Goal: Task Accomplishment & Management: Manage account settings

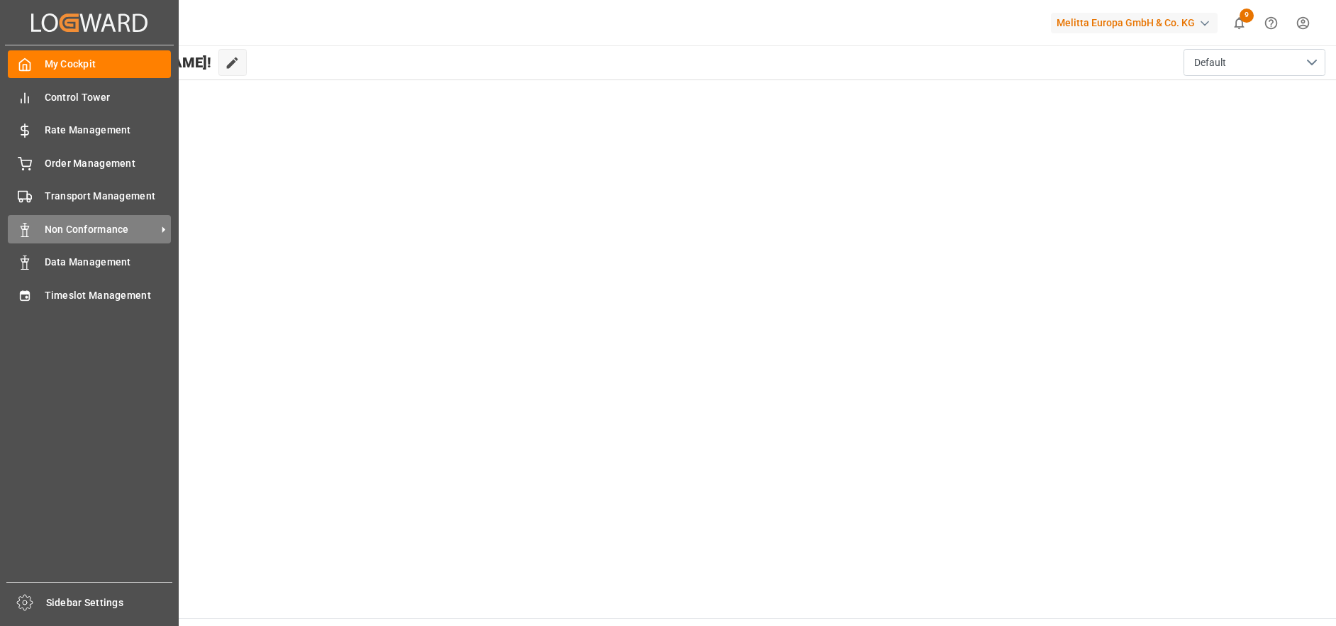
click at [81, 223] on span "Non Conformance" at bounding box center [101, 229] width 112 height 15
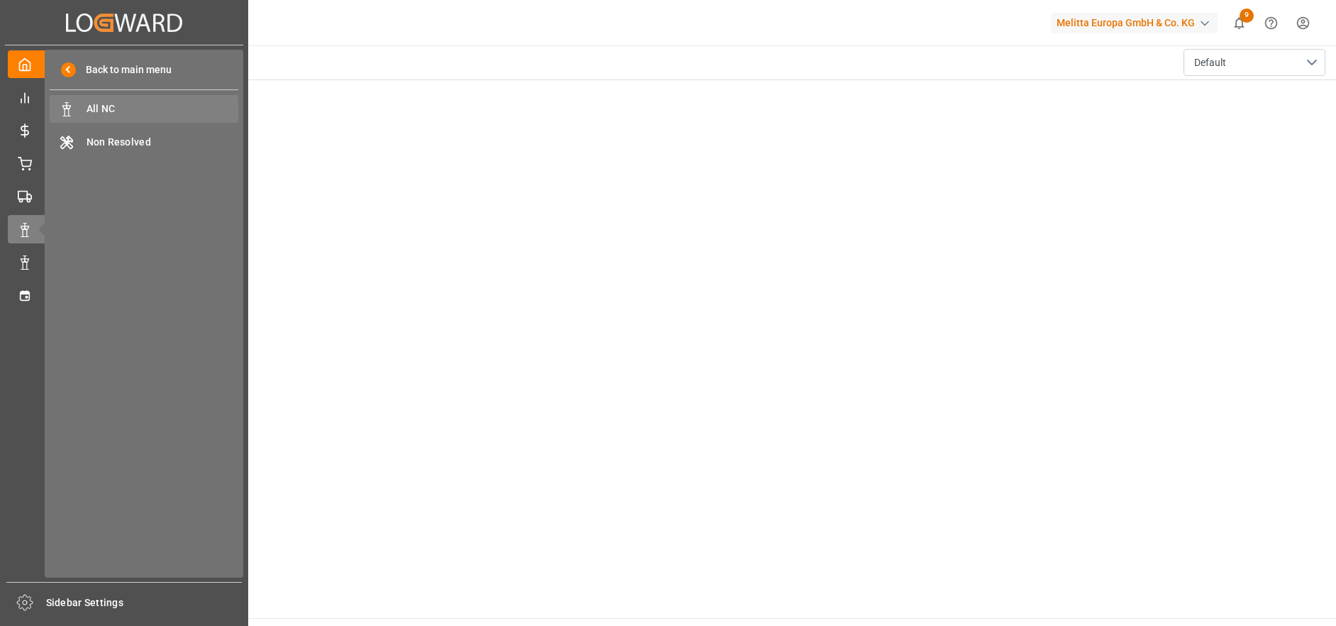
click at [165, 110] on span "All NC" at bounding box center [163, 108] width 152 height 15
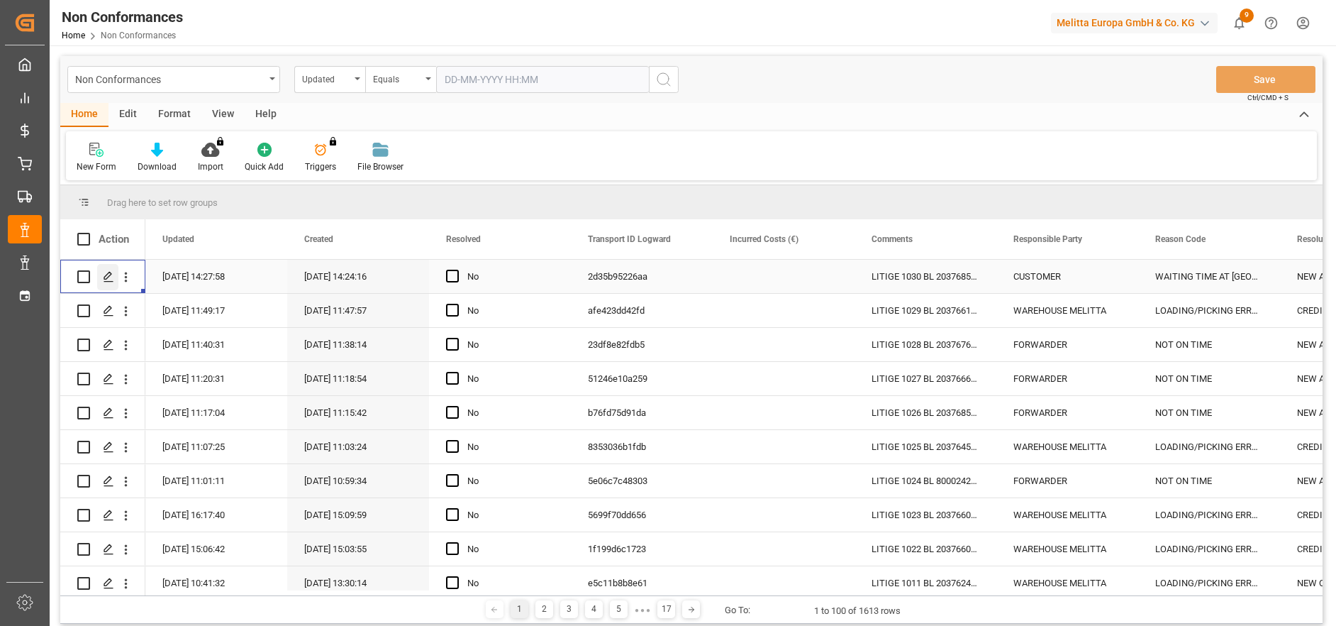
click at [114, 277] on div "Press SPACE to select this row." at bounding box center [107, 277] width 21 height 26
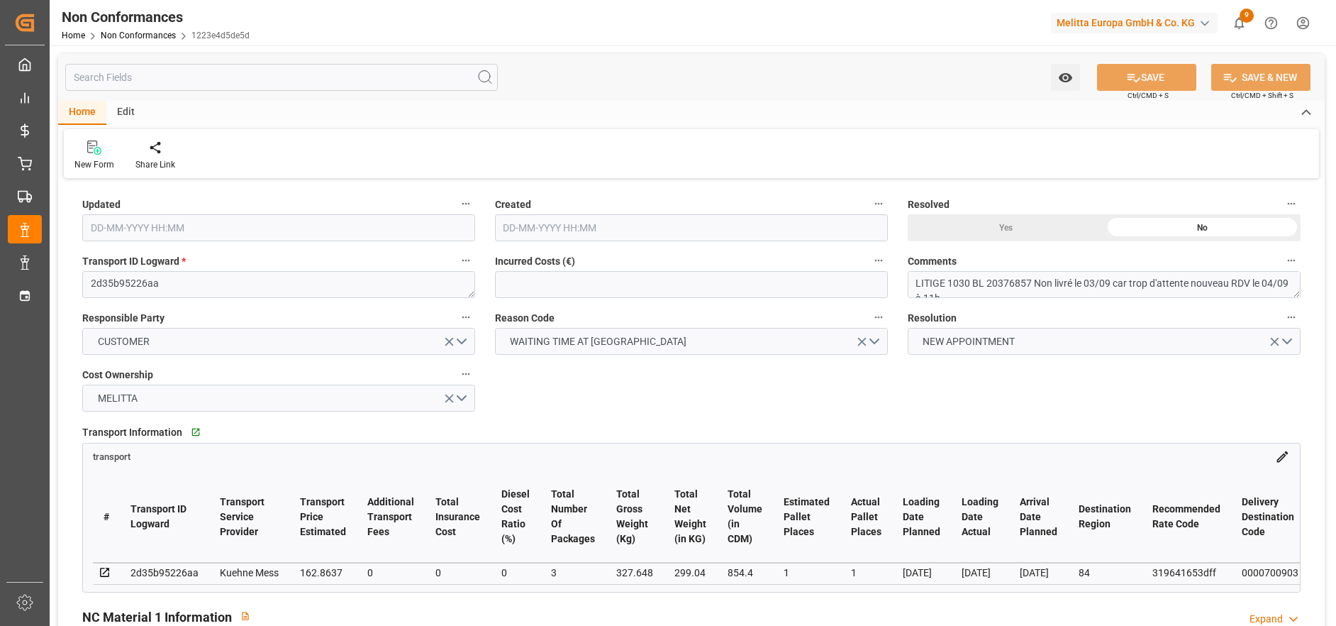
type input "[DATE] 12:27"
type input "[DATE] 12:24"
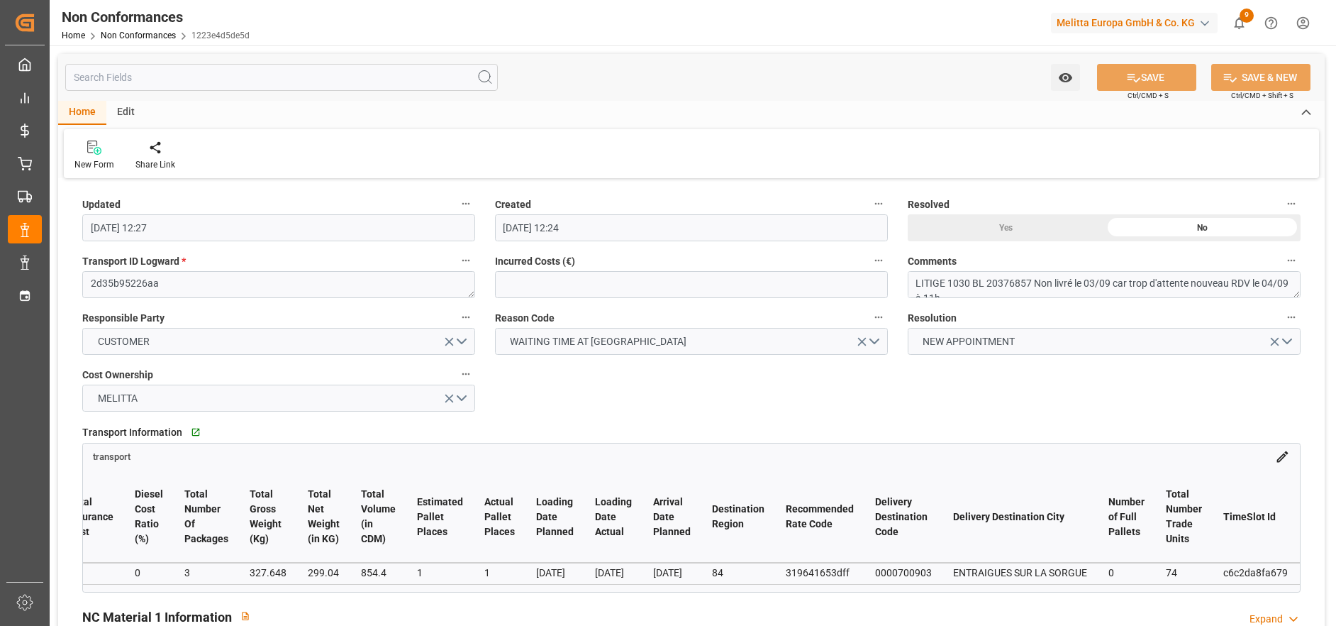
scroll to position [0, 385]
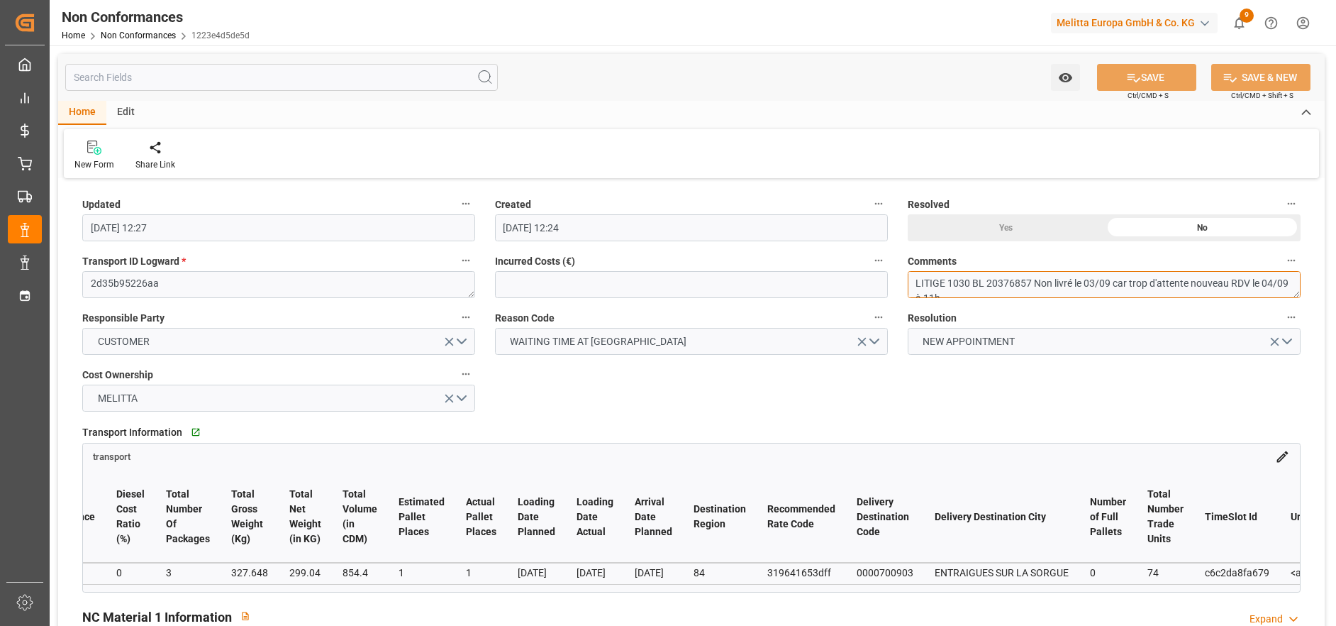
click at [995, 289] on textarea "LITIGE 1030 BL 20376857 Non livré le 03/09 car trop d'attente nouveau RDV le 04…" at bounding box center [1104, 284] width 393 height 27
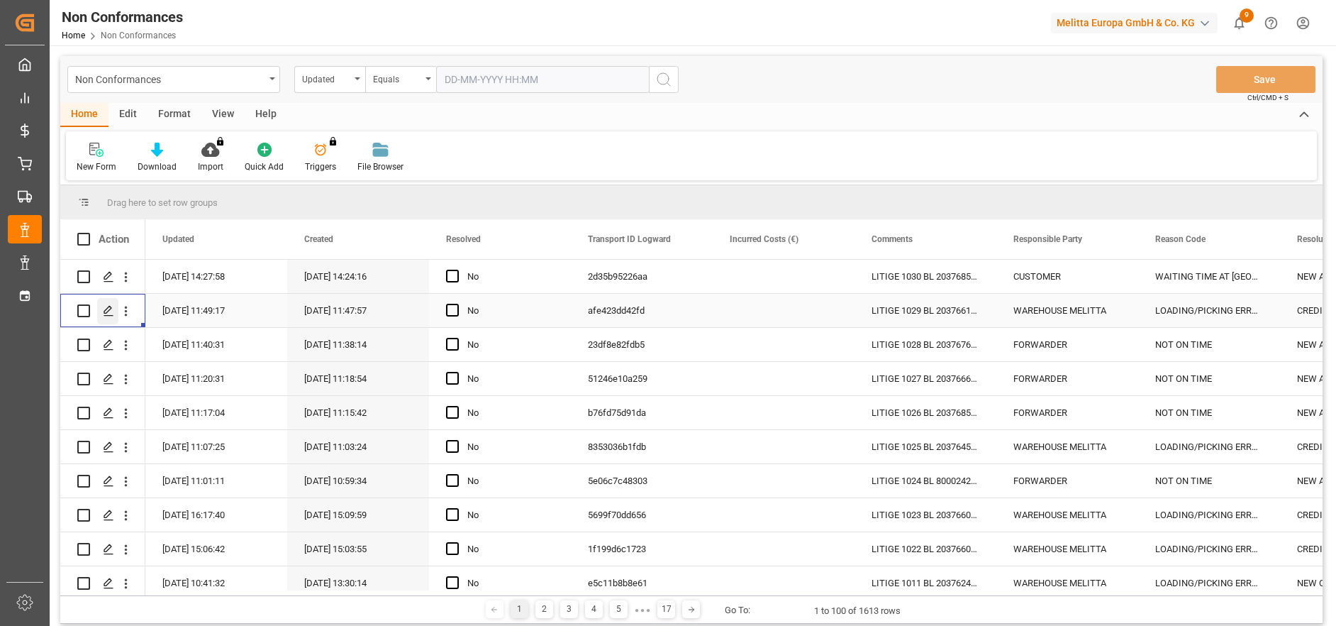
click at [105, 308] on icon "Press SPACE to select this row." at bounding box center [108, 310] width 11 height 11
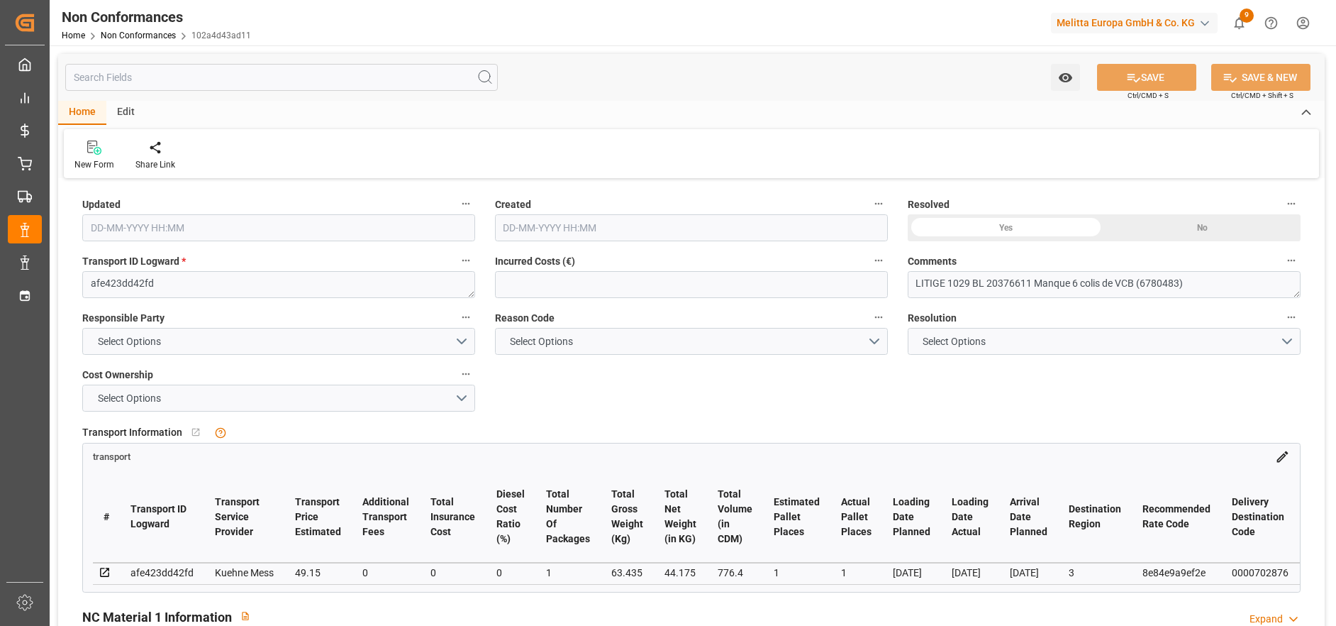
type input "[DATE] 09:49"
type input "[DATE] 09:47"
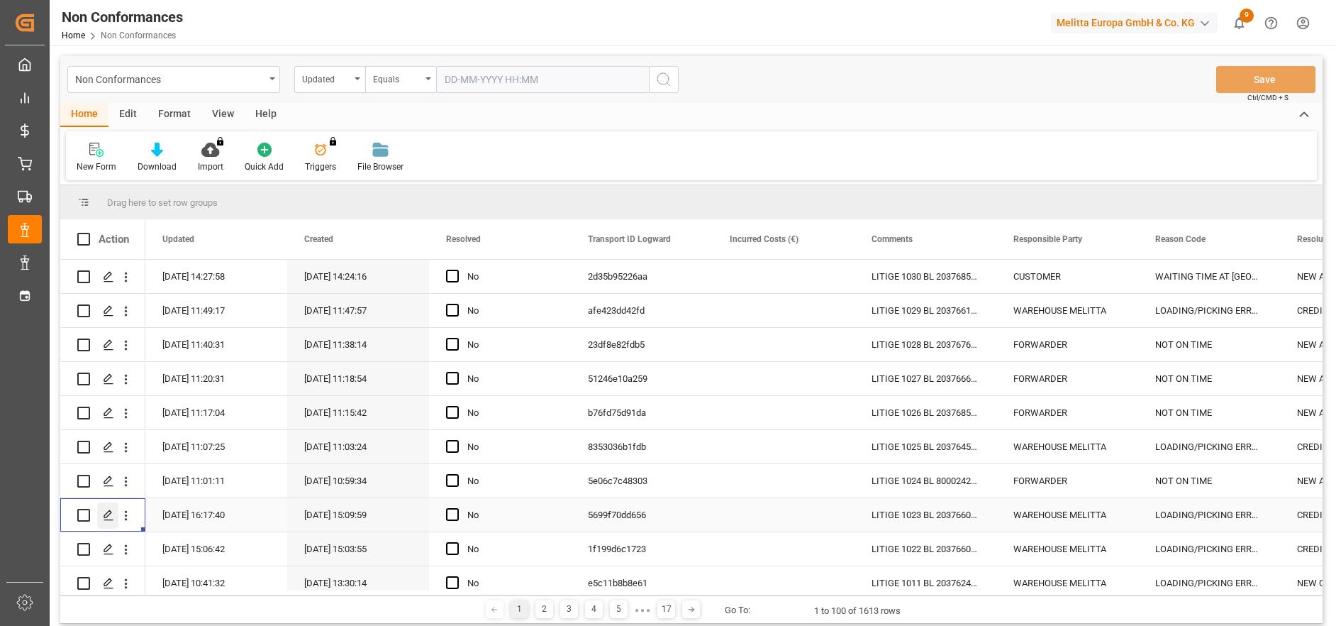
click at [101, 514] on div "Press SPACE to select this row." at bounding box center [107, 515] width 21 height 26
